Goal: Task Accomplishment & Management: Manage account settings

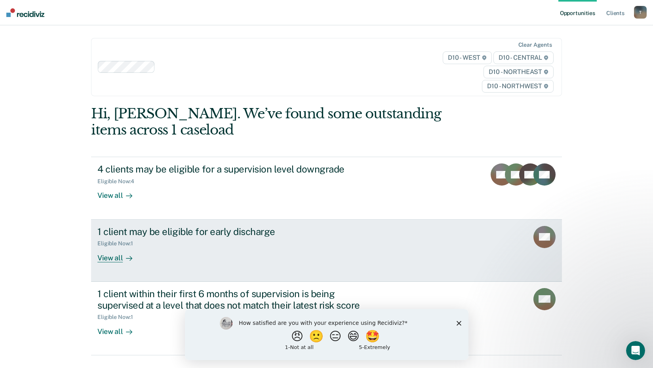
click at [105, 258] on div "View all" at bounding box center [119, 254] width 44 height 15
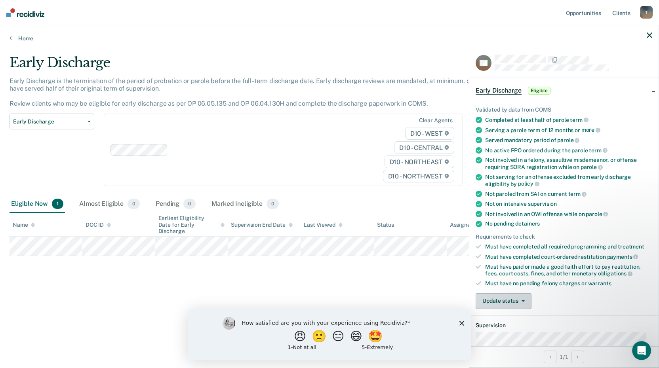
click at [525, 301] on button "Update status" at bounding box center [504, 302] width 56 height 16
click at [510, 330] on button "Mark Ineligible" at bounding box center [514, 333] width 76 height 13
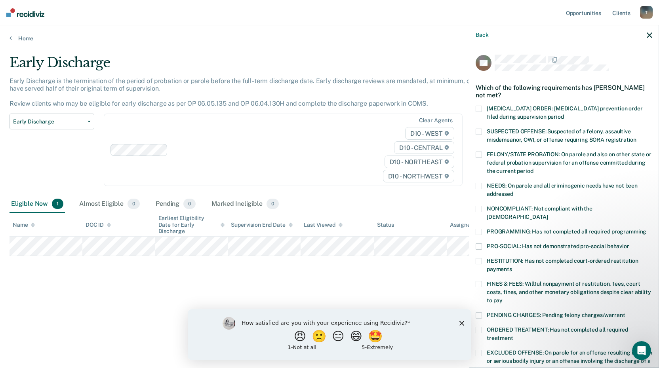
click at [479, 281] on span at bounding box center [479, 284] width 6 height 6
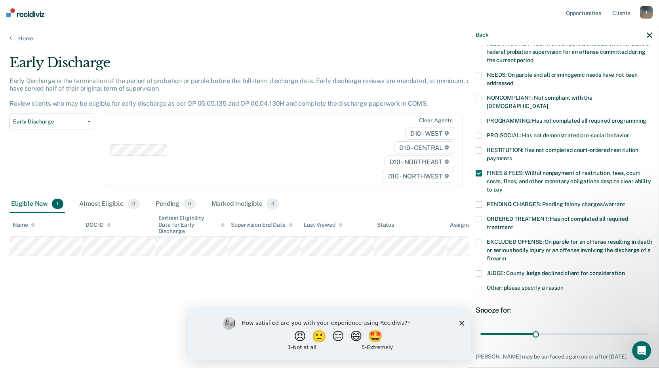
scroll to position [127, 0]
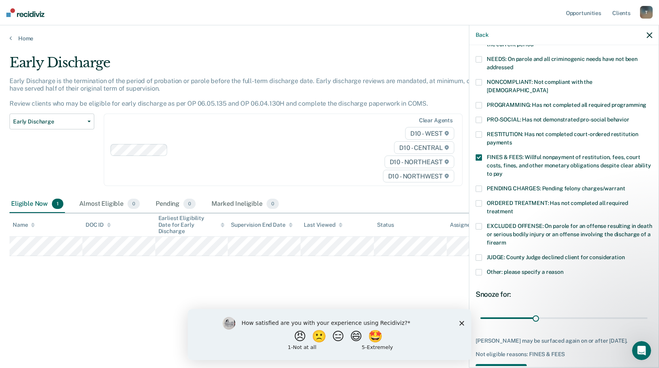
click at [479, 269] on span at bounding box center [479, 272] width 6 height 6
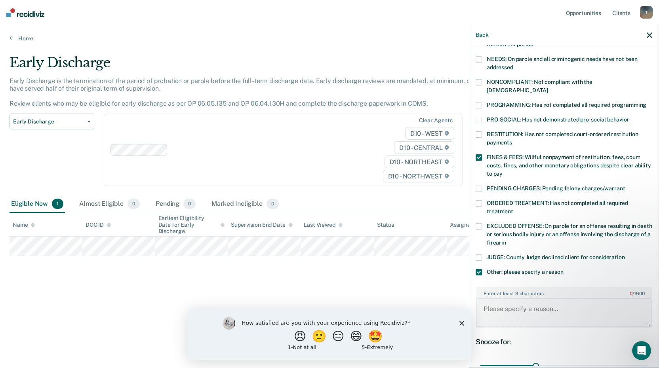
click at [493, 298] on textarea "Enter at least 3 characters 0 / 1600" at bounding box center [564, 312] width 175 height 29
type textarea "Subject has absconded from parole"
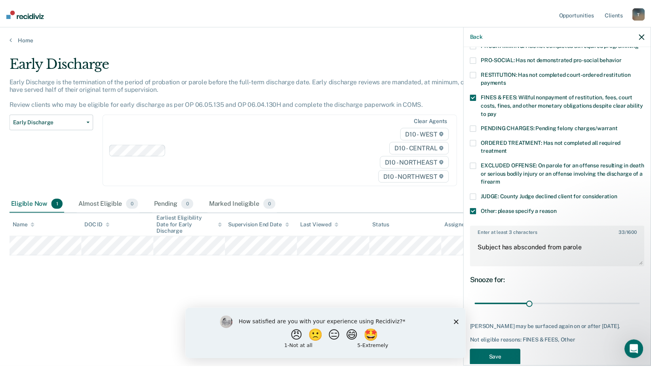
scroll to position [200, 0]
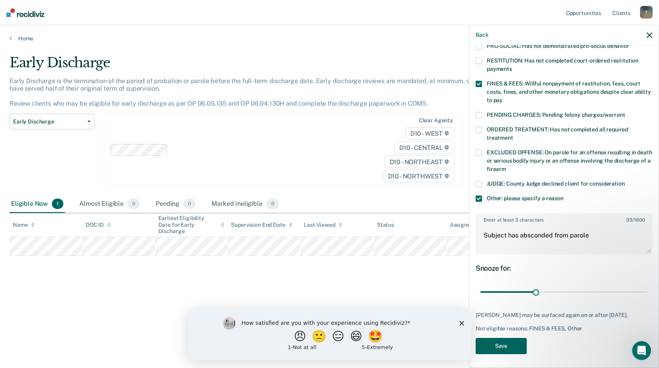
click at [500, 339] on button "Save" at bounding box center [501, 346] width 51 height 16
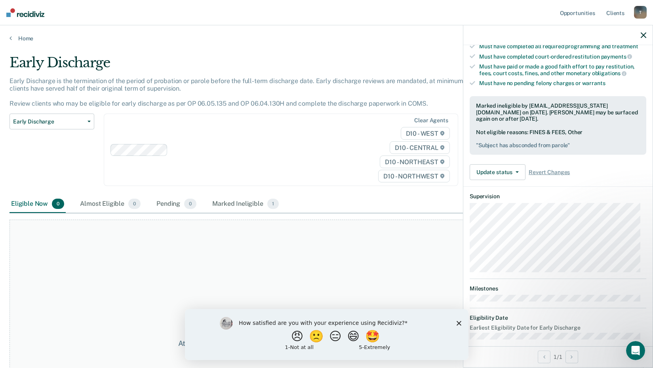
click at [641, 34] on icon "button" at bounding box center [644, 35] width 6 height 6
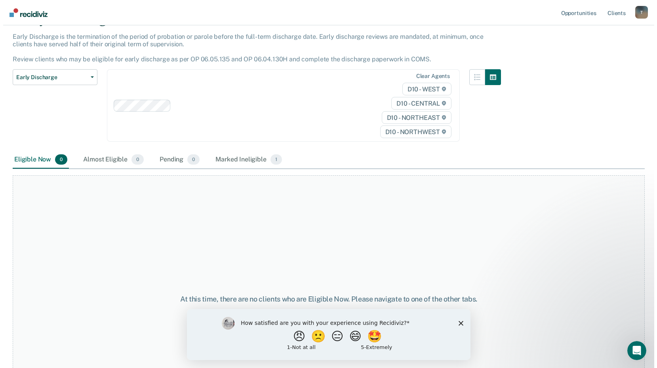
scroll to position [0, 0]
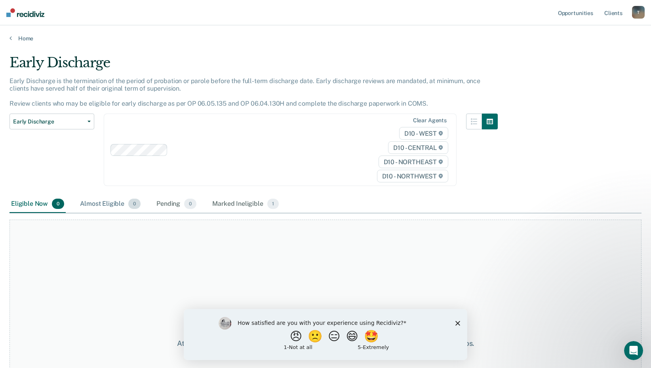
click at [103, 199] on div "Almost Eligible 0" at bounding box center [110, 204] width 64 height 17
click at [457, 321] on icon "Close survey" at bounding box center [458, 323] width 5 height 5
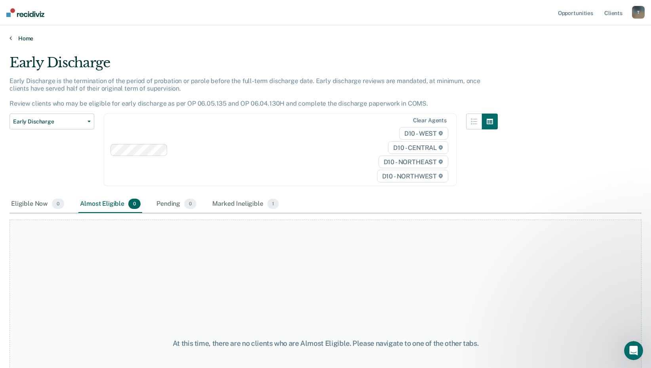
click at [25, 37] on link "Home" at bounding box center [326, 38] width 632 height 7
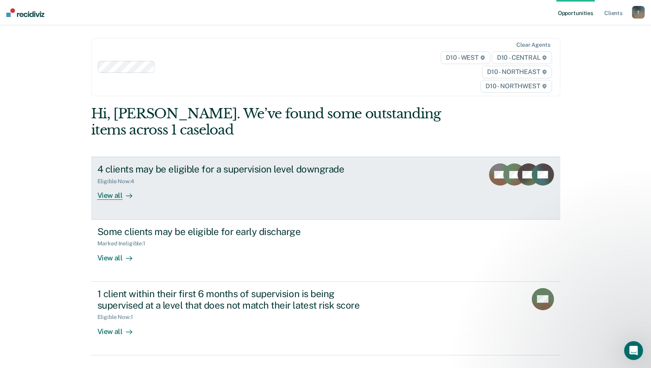
click at [111, 196] on div "View all" at bounding box center [119, 192] width 44 height 15
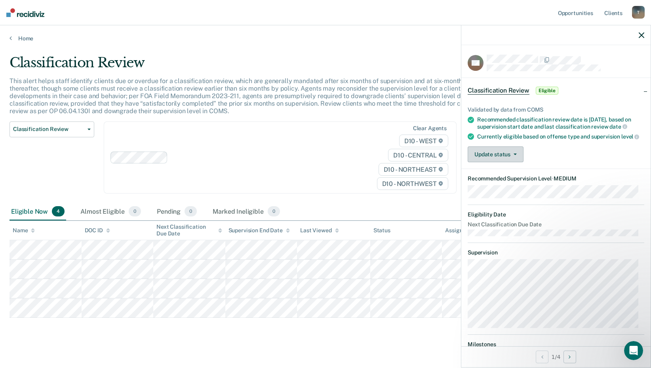
click at [517, 157] on button "Update status" at bounding box center [496, 155] width 56 height 16
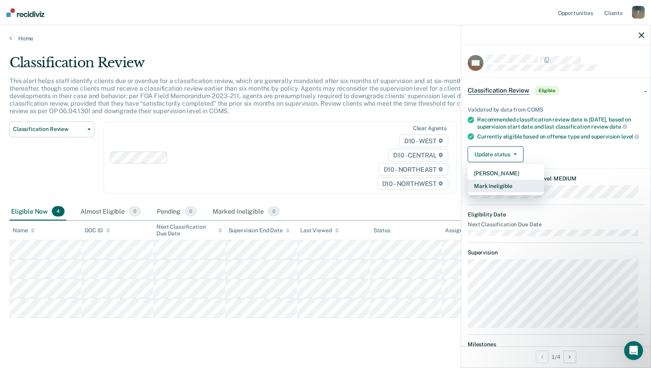
click at [496, 192] on button "Mark Ineligible" at bounding box center [506, 186] width 76 height 13
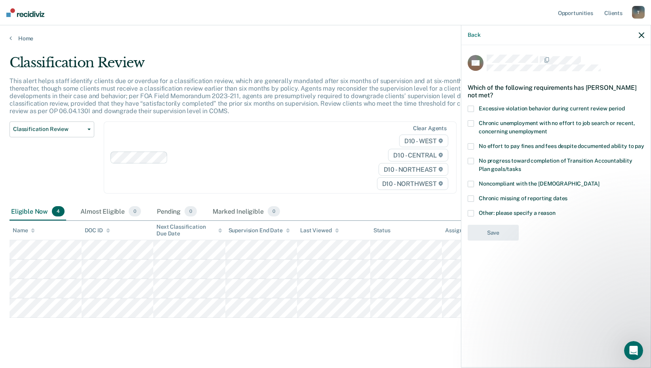
click at [471, 145] on span at bounding box center [471, 146] width 6 height 6
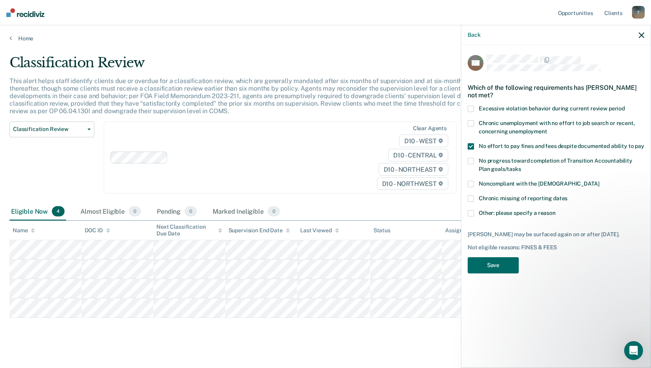
click at [470, 183] on span at bounding box center [471, 184] width 6 height 6
click at [471, 198] on span at bounding box center [471, 199] width 6 height 6
click at [471, 121] on span at bounding box center [471, 123] width 6 height 6
click at [489, 264] on button "Save" at bounding box center [493, 272] width 51 height 16
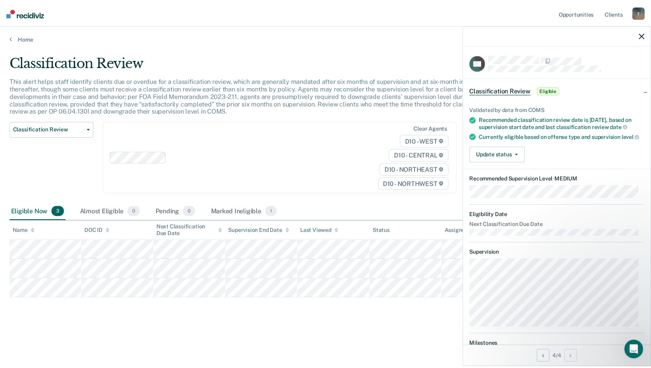
scroll to position [71, 0]
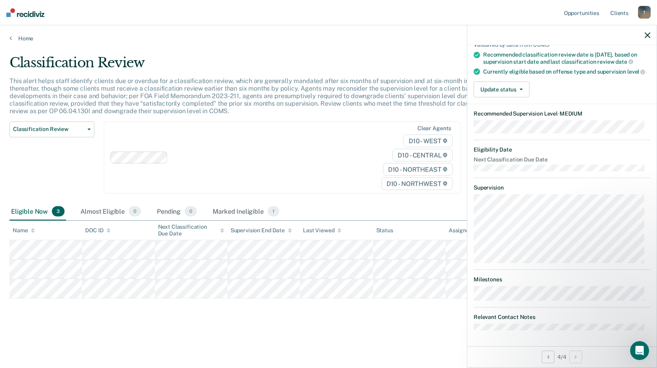
click at [645, 35] on icon "button" at bounding box center [648, 35] width 6 height 6
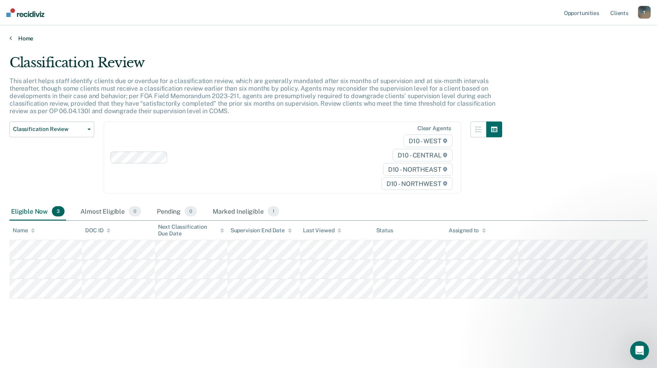
click at [22, 38] on link "Home" at bounding box center [329, 38] width 638 height 7
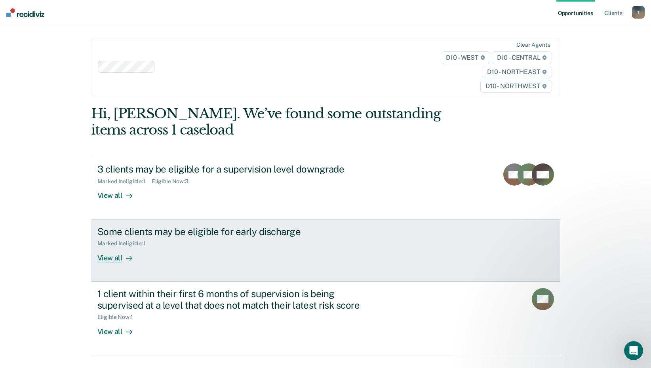
click at [110, 261] on div "View all" at bounding box center [119, 254] width 44 height 15
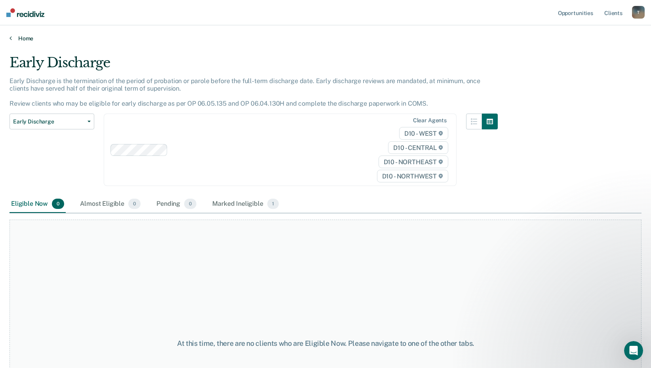
click at [25, 39] on link "Home" at bounding box center [326, 38] width 632 height 7
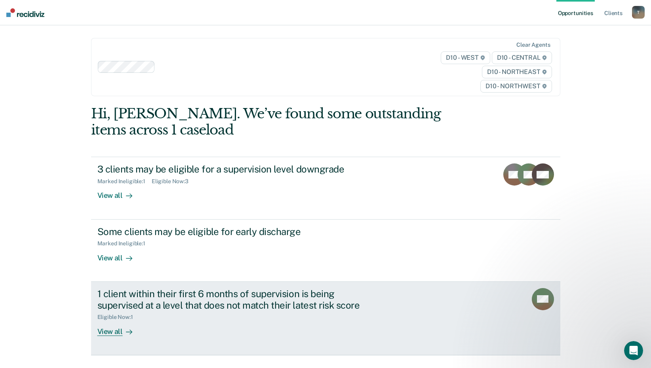
click at [104, 334] on div "View all" at bounding box center [119, 328] width 44 height 15
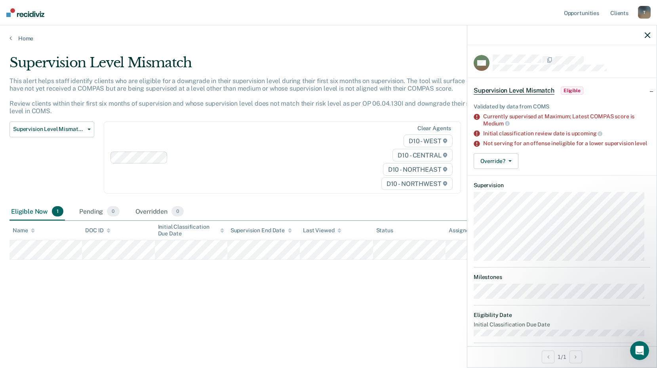
click at [648, 34] on icon "button" at bounding box center [648, 35] width 6 height 6
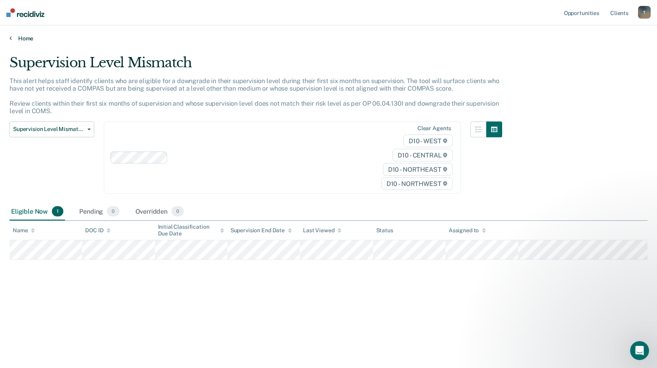
click at [23, 36] on link "Home" at bounding box center [329, 38] width 638 height 7
